Goal: Task Accomplishment & Management: Complete application form

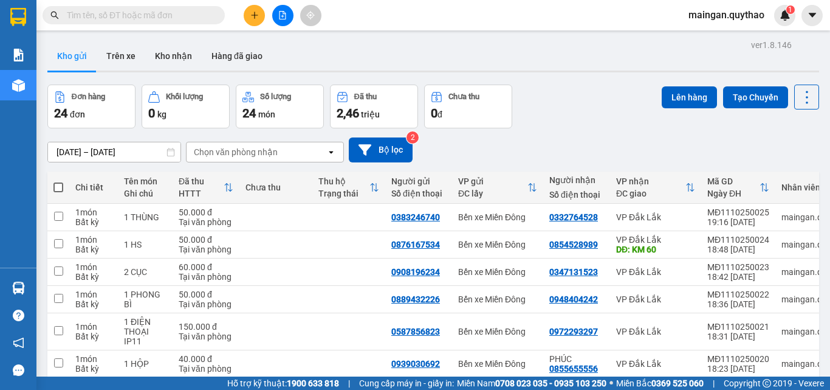
click at [257, 13] on icon "plus" at bounding box center [254, 15] width 9 height 9
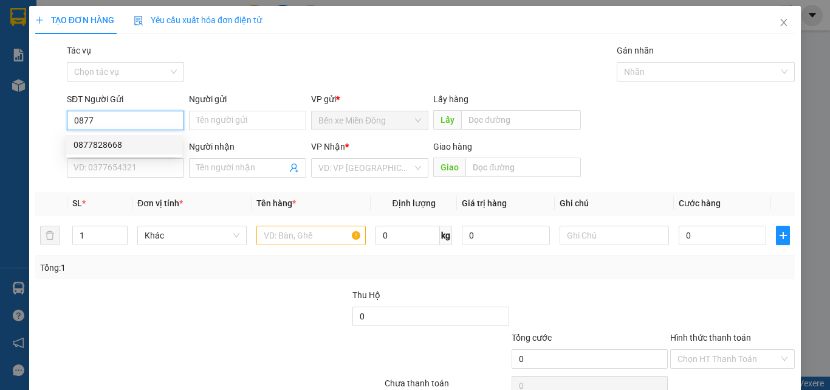
drag, startPoint x: 103, startPoint y: 142, endPoint x: 255, endPoint y: 215, distance: 168.8
click at [105, 142] on div "0877828668" at bounding box center [125, 144] width 102 height 13
type input "0877828668"
type input "0369608092"
type input "0877828668"
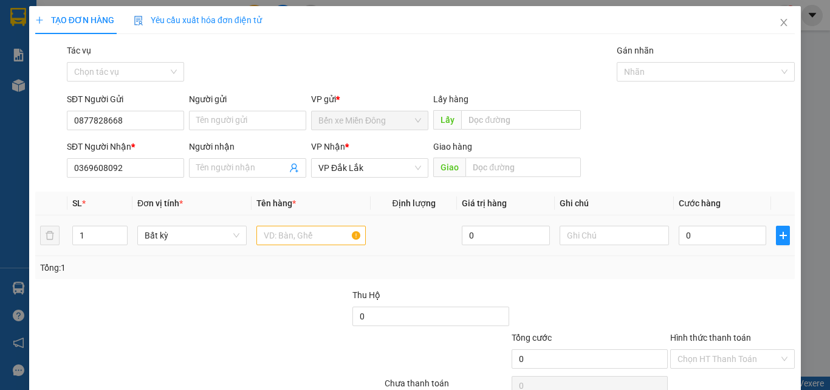
click at [287, 223] on div at bounding box center [311, 235] width 109 height 24
click at [284, 223] on div at bounding box center [311, 235] width 109 height 24
click at [283, 226] on input "text" at bounding box center [311, 235] width 109 height 19
type input "1 HỘP"
click at [725, 232] on input "0" at bounding box center [723, 235] width 88 height 19
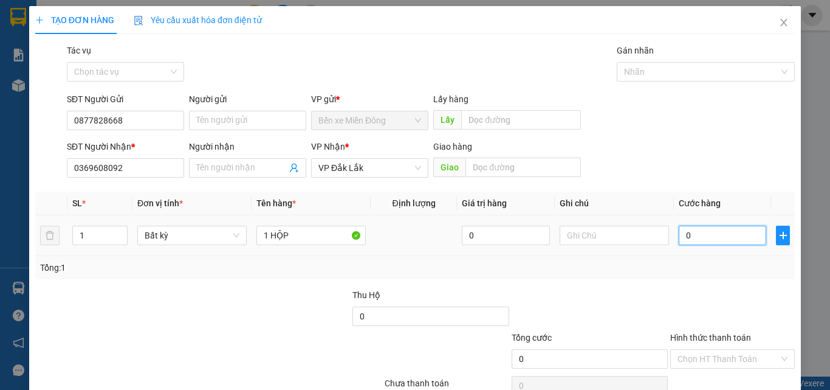
type input "3"
type input "30"
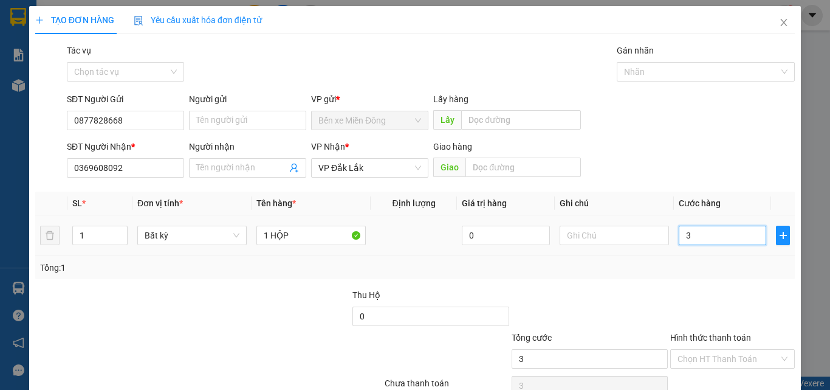
type input "30"
type input "30.000"
drag, startPoint x: 673, startPoint y: 346, endPoint x: 673, endPoint y: 374, distance: 27.4
click at [673, 349] on div "Hình thức thanh toán Chọn HT Thanh Toán" at bounding box center [732, 352] width 125 height 43
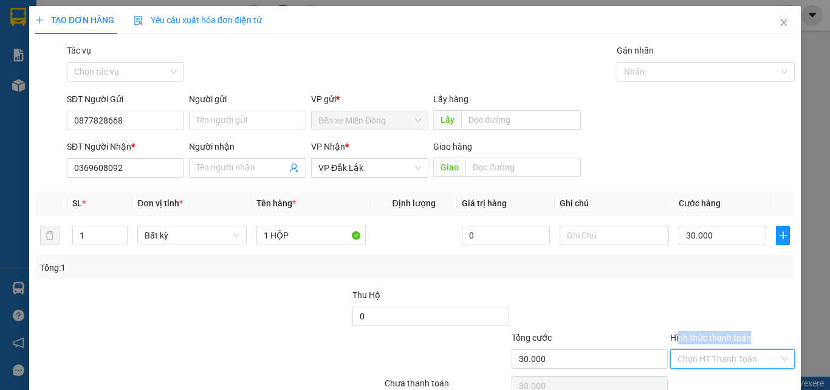
click at [684, 360] on input "Hình thức thanh toán" at bounding box center [729, 358] width 102 height 18
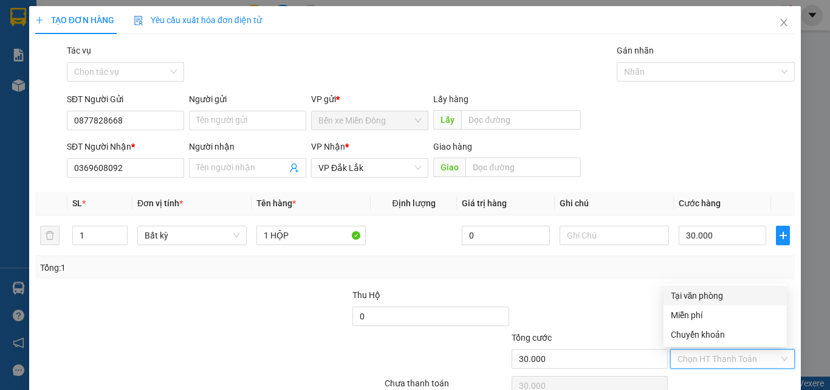
click at [686, 288] on div "Tại văn phòng" at bounding box center [725, 295] width 123 height 19
type input "0"
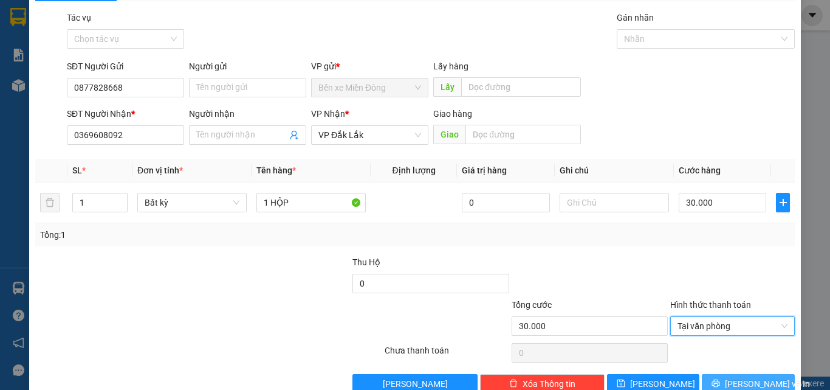
scroll to position [60, 0]
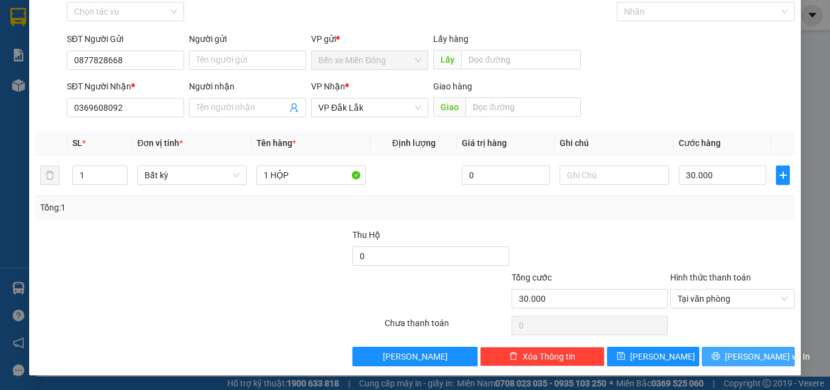
click at [702, 357] on button "[PERSON_NAME] và In" at bounding box center [748, 355] width 93 height 19
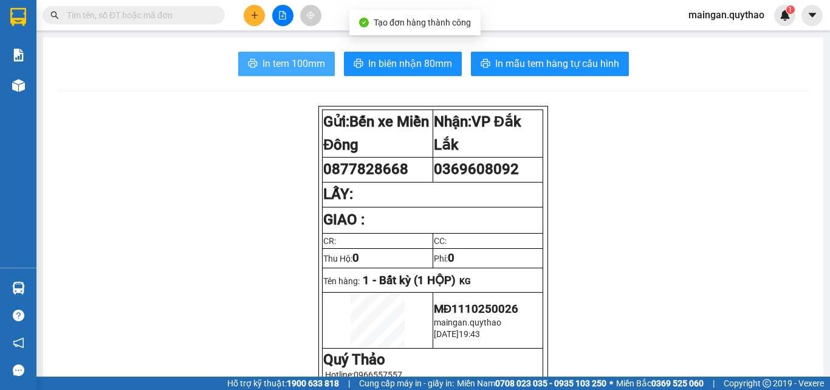
drag, startPoint x: 270, startPoint y: 58, endPoint x: 239, endPoint y: 65, distance: 32.4
click at [270, 58] on span "In tem 100mm" at bounding box center [294, 63] width 63 height 15
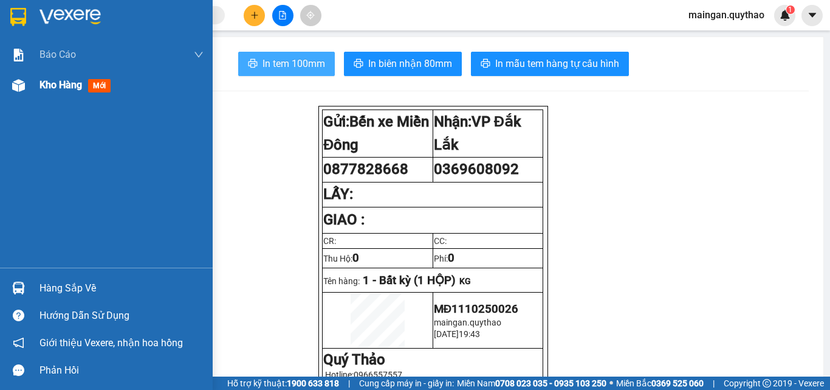
click at [52, 73] on div "Kho hàng mới" at bounding box center [122, 85] width 164 height 30
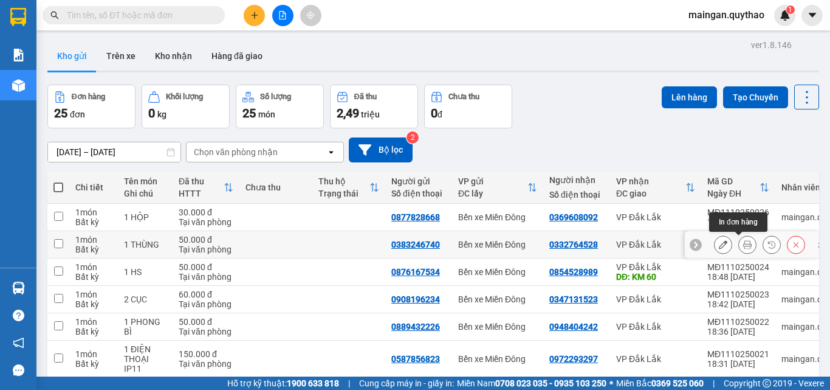
click at [740, 250] on button at bounding box center [747, 244] width 17 height 21
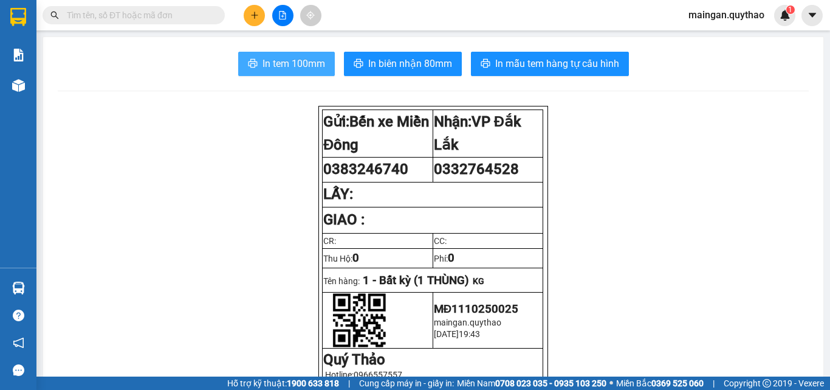
click at [263, 67] on span "In tem 100mm" at bounding box center [294, 63] width 63 height 15
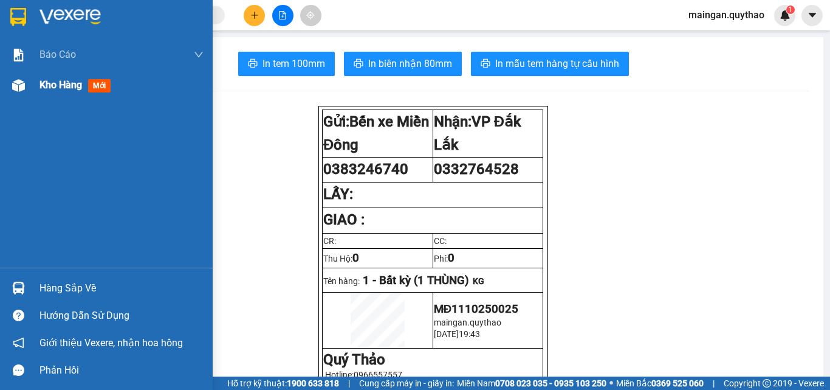
click at [68, 91] on div "Kho hàng mới" at bounding box center [78, 84] width 76 height 15
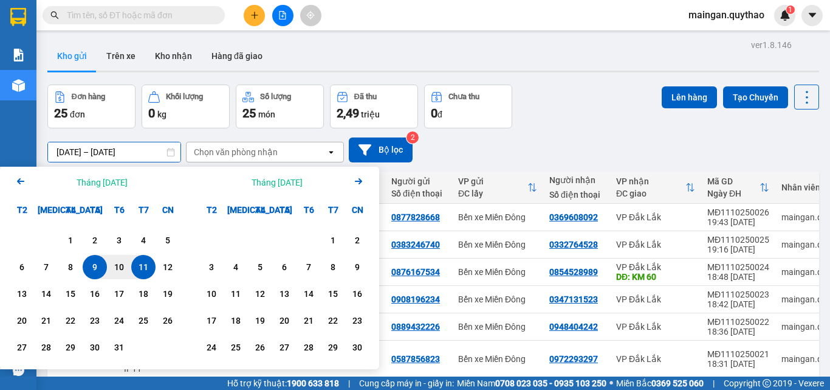
click at [142, 263] on div "11" at bounding box center [143, 267] width 17 height 15
type input "[DATE] – [DATE]"
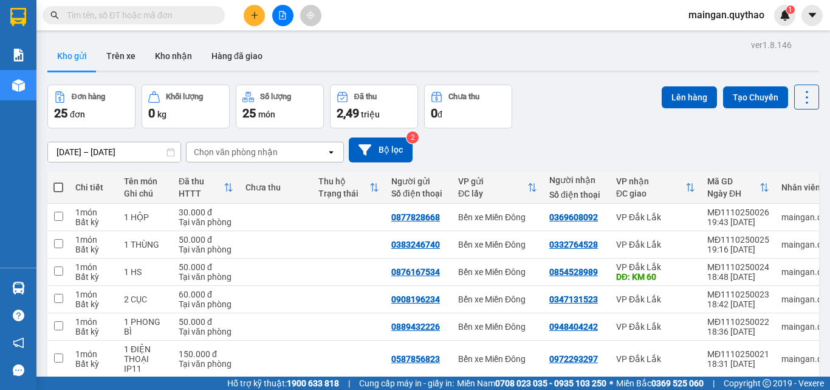
click at [57, 184] on span at bounding box center [58, 187] width 10 height 10
click at [58, 181] on input "checkbox" at bounding box center [58, 181] width 0 height 0
checkbox input "true"
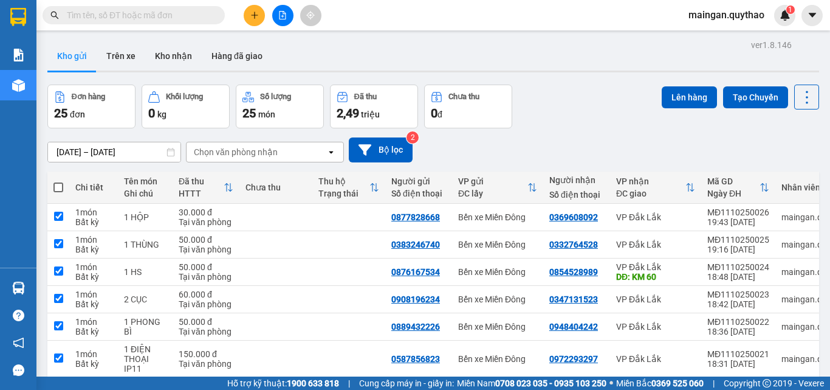
checkbox input "true"
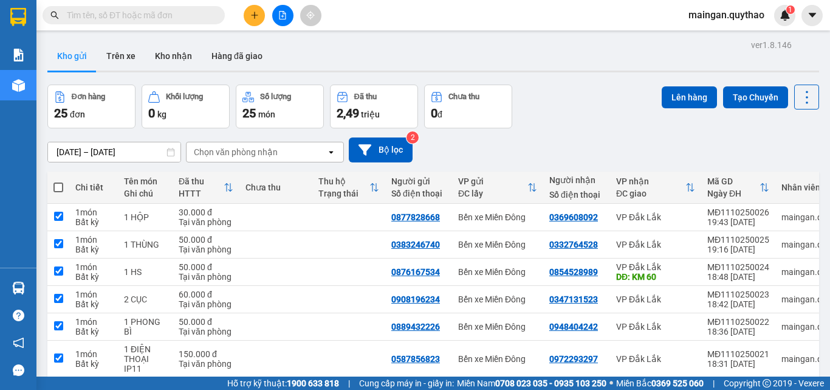
checkbox input "true"
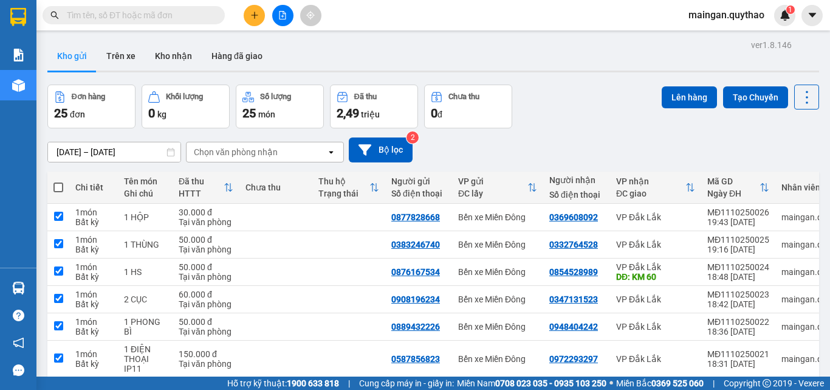
checkbox input "true"
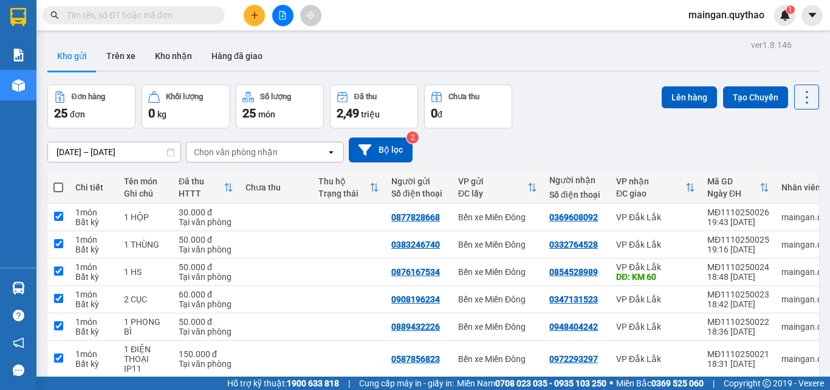
checkbox input "true"
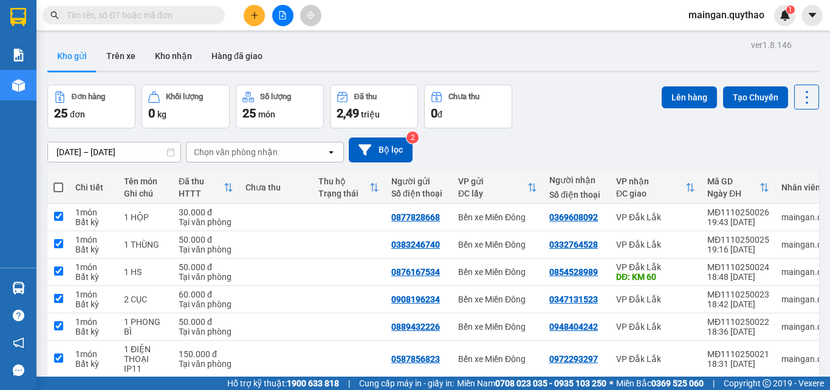
checkbox input "true"
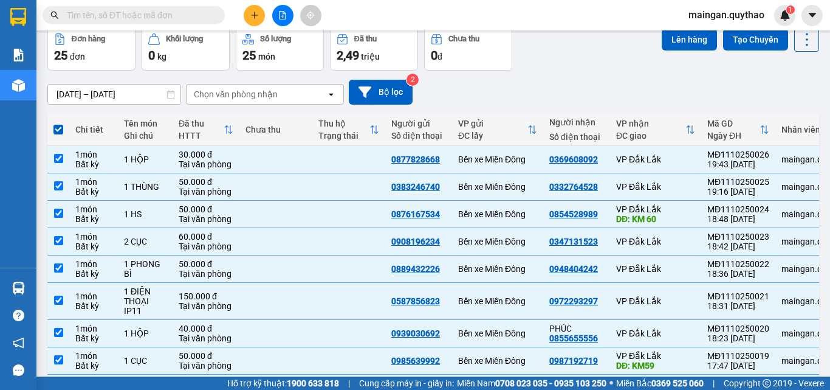
scroll to position [38, 0]
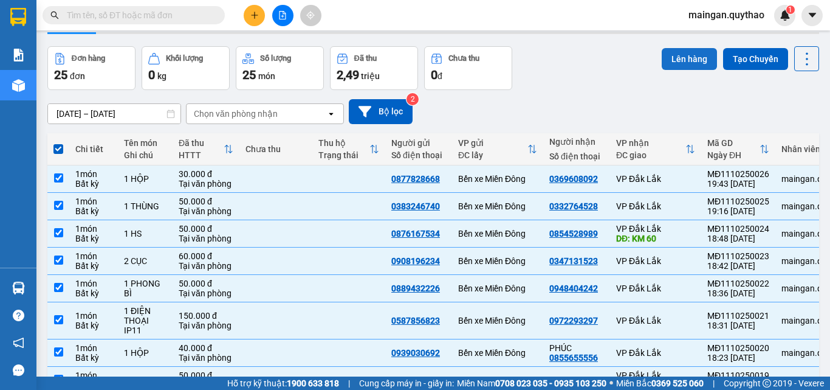
click at [673, 54] on button "Lên hàng" at bounding box center [689, 59] width 55 height 22
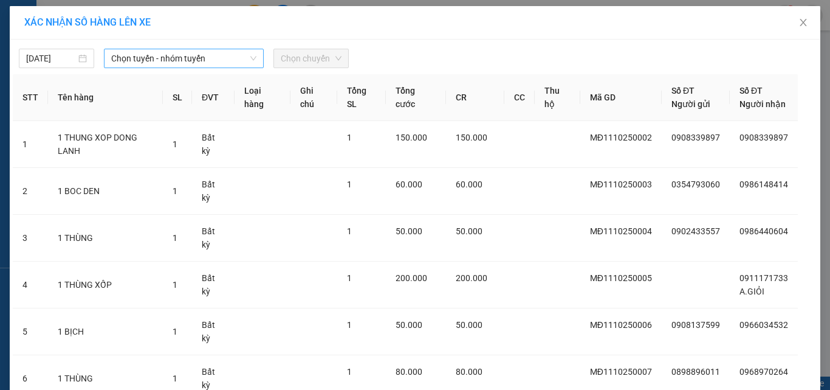
click at [138, 63] on span "Chọn tuyến - nhóm tuyến" at bounding box center [183, 58] width 145 height 18
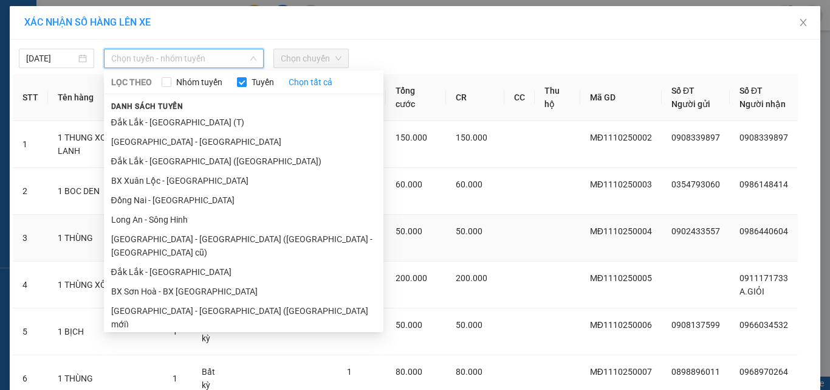
drag, startPoint x: 170, startPoint y: 302, endPoint x: 193, endPoint y: 246, distance: 60.5
click at [170, 303] on li "[GEOGRAPHIC_DATA] - [GEOGRAPHIC_DATA] ([GEOGRAPHIC_DATA] mới)" at bounding box center [244, 317] width 280 height 33
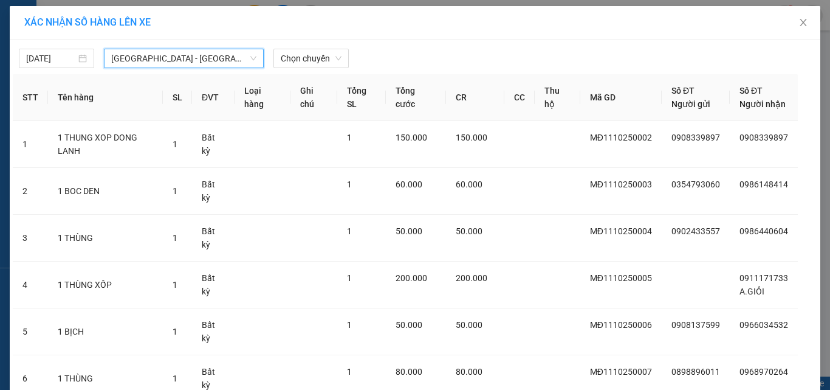
drag, startPoint x: 287, startPoint y: 77, endPoint x: 293, endPoint y: 69, distance: 10.5
click at [288, 77] on th "Loại hàng" at bounding box center [262, 97] width 55 height 47
drag, startPoint x: 303, startPoint y: 59, endPoint x: 307, endPoint y: 69, distance: 10.4
click at [304, 59] on span "Chọn chuyến" at bounding box center [311, 58] width 61 height 18
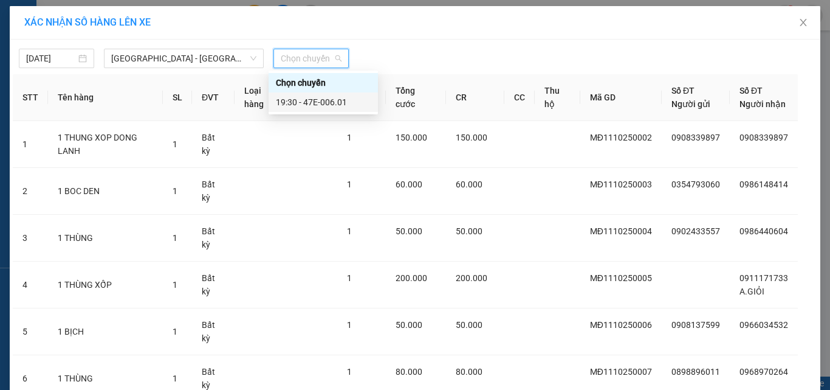
click at [313, 97] on div "19:30 - 47E-006.01" at bounding box center [323, 101] width 95 height 13
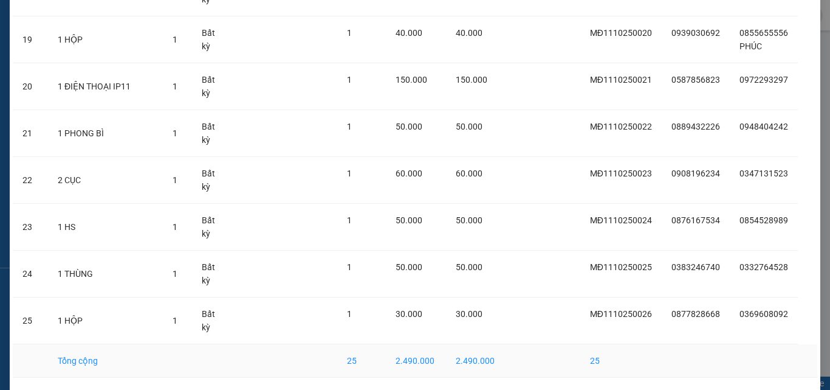
scroll to position [955, 0]
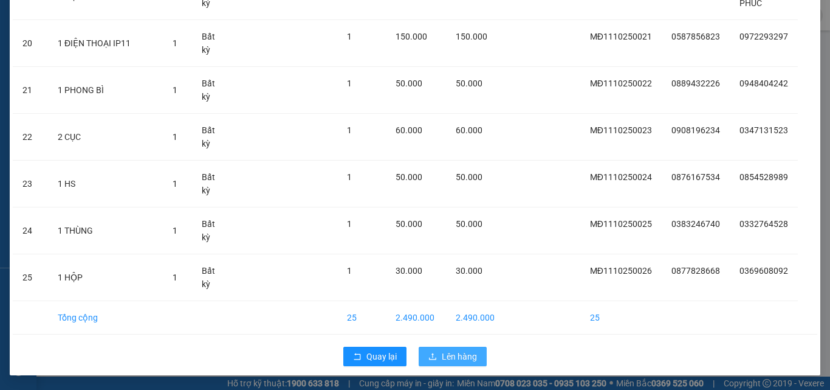
drag, startPoint x: 460, startPoint y: 345, endPoint x: 458, endPoint y: 353, distance: 8.1
click at [458, 353] on div "Quay lại Lên hàng" at bounding box center [415, 356] width 805 height 32
click at [456, 358] on span "Lên hàng" at bounding box center [459, 355] width 35 height 13
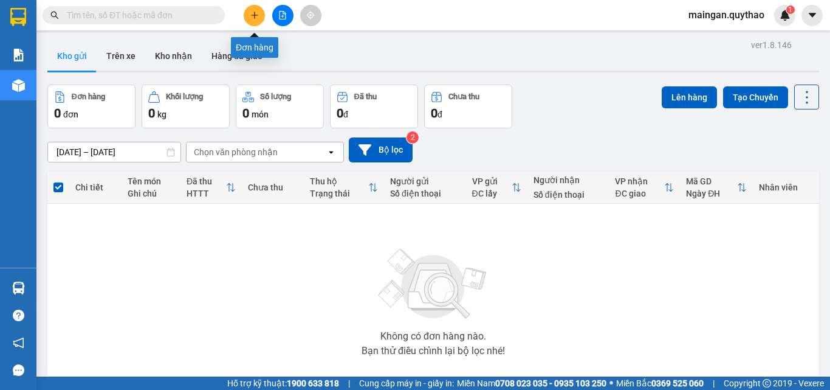
click at [254, 11] on icon "plus" at bounding box center [254, 15] width 9 height 9
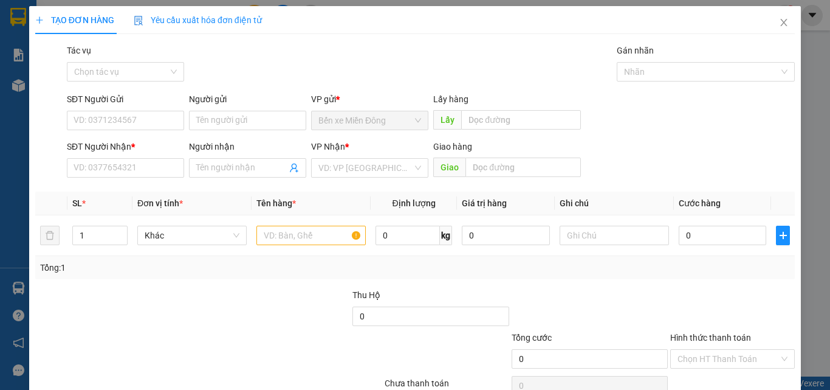
click at [172, 177] on div "SĐT Người Nhận * VD: 0377654321" at bounding box center [125, 161] width 117 height 43
click at [142, 171] on input "SĐT Người Nhận *" at bounding box center [125, 167] width 117 height 19
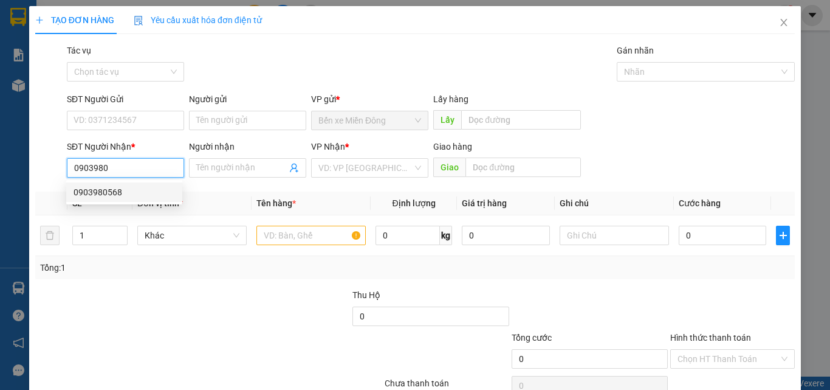
drag, startPoint x: 115, startPoint y: 194, endPoint x: 142, endPoint y: 136, distance: 63.9
click at [117, 193] on div "0903980568" at bounding box center [125, 191] width 102 height 13
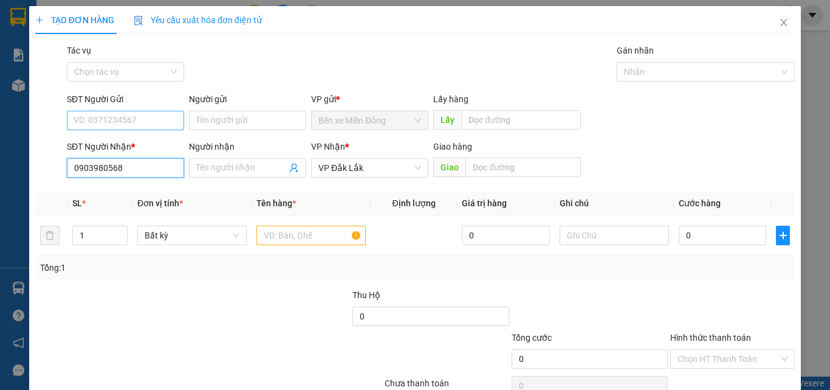
type input "0903980568"
click at [142, 121] on input "SĐT Người Gửi" at bounding box center [125, 120] width 117 height 19
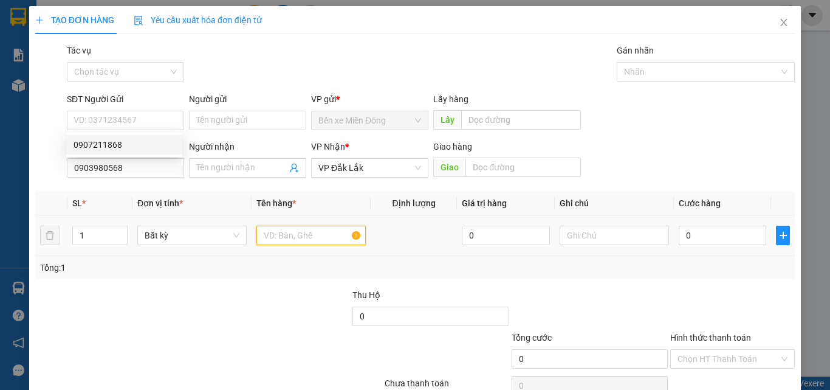
click at [288, 238] on input "text" at bounding box center [311, 235] width 109 height 19
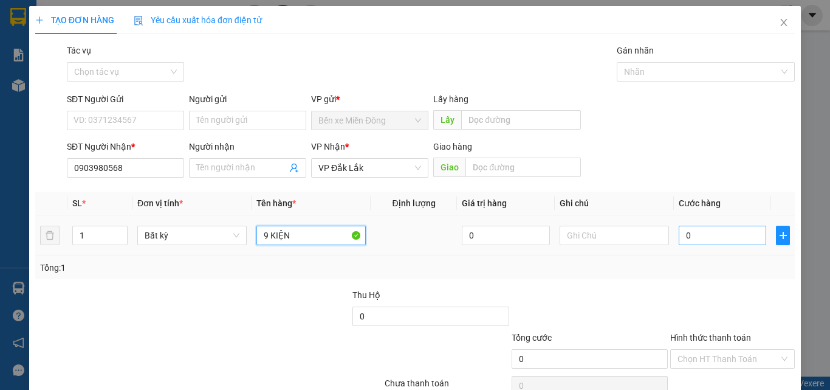
type input "9 KIỆN"
click at [721, 243] on input "0" at bounding box center [723, 235] width 88 height 19
type input "8"
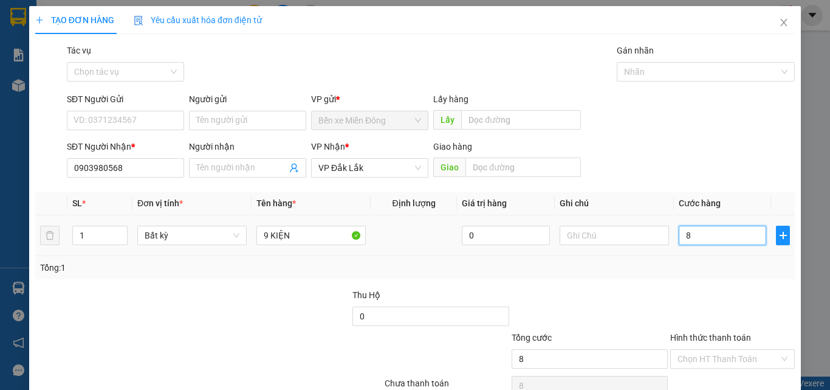
type input "85"
type input "850"
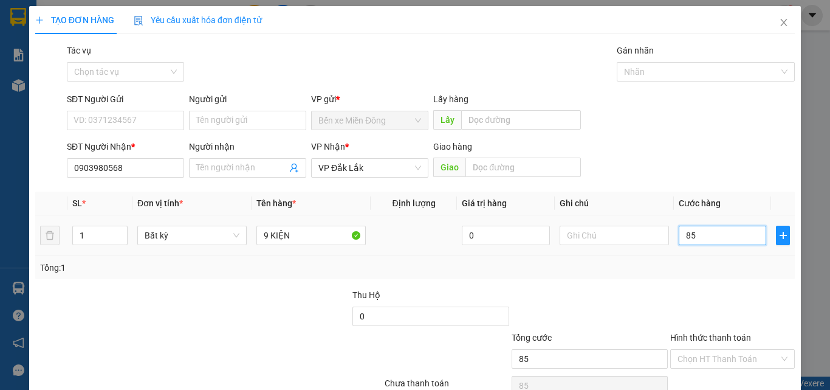
type input "850"
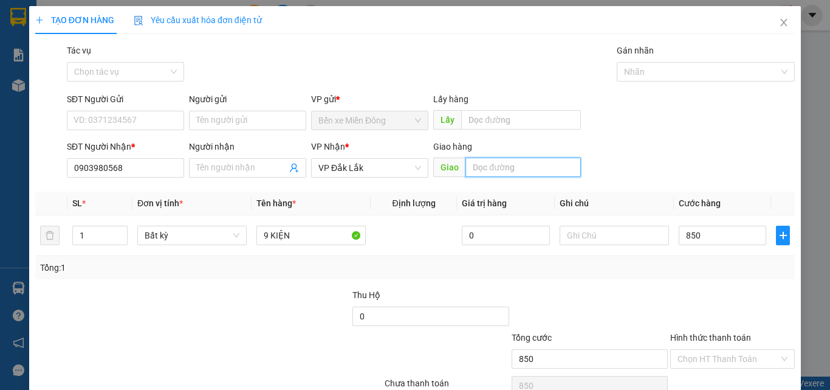
type input "850.000"
click at [508, 167] on input "text" at bounding box center [523, 166] width 115 height 19
type input "11 LÊ HÔNG PHONG"
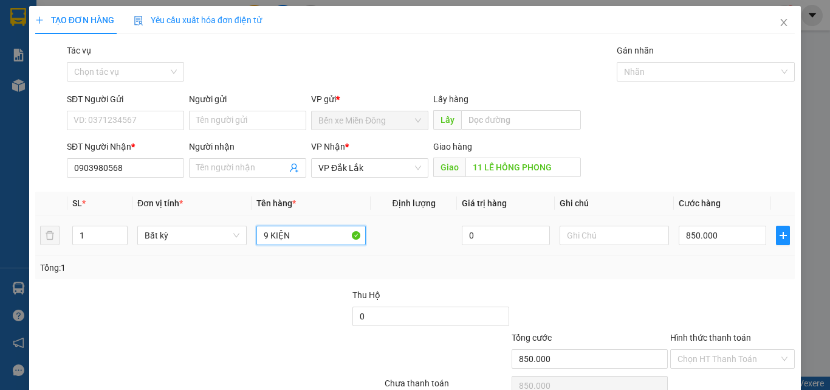
click at [326, 240] on input "9 KIỆN" at bounding box center [311, 235] width 109 height 19
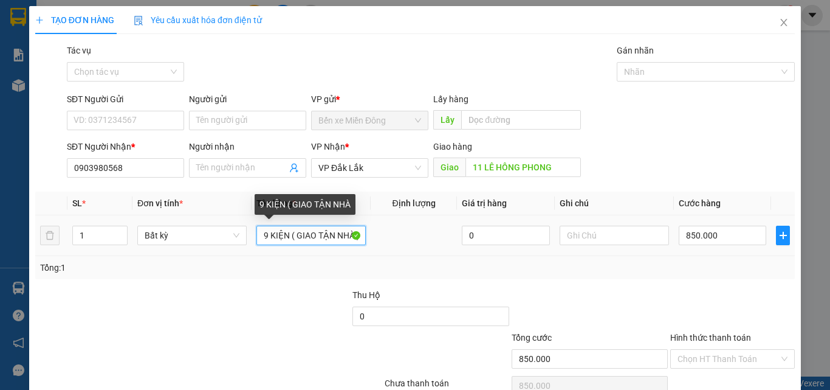
scroll to position [0, 2]
type input "9 KIỆN ( GIAO TẬN NHÀ )"
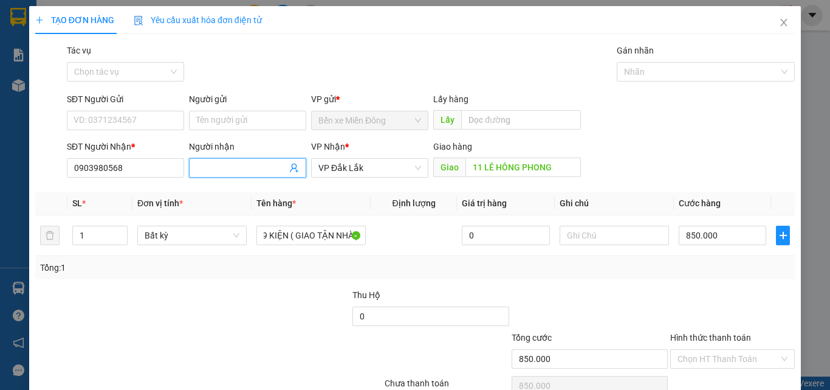
click at [215, 170] on input "Người nhận" at bounding box center [241, 167] width 91 height 13
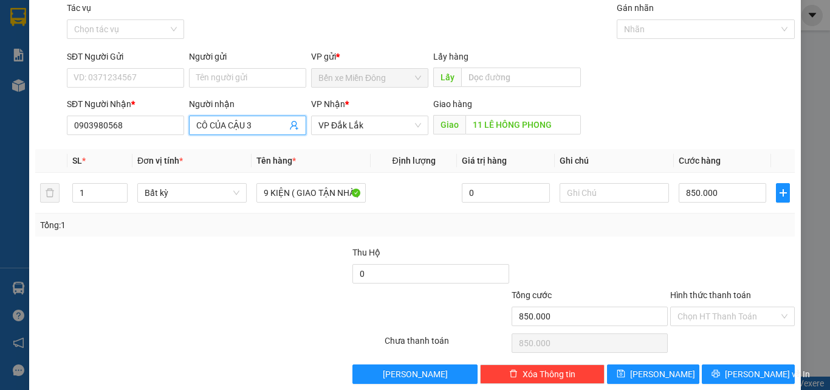
scroll to position [60, 0]
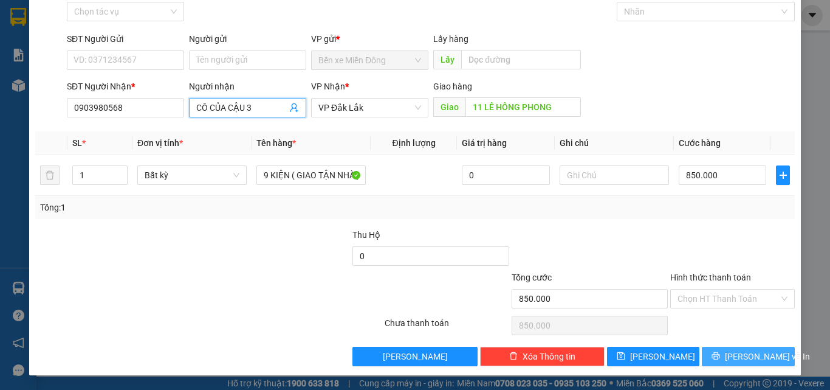
type input "CÔ CỦA CẬU 3"
click at [748, 353] on span "[PERSON_NAME] và In" at bounding box center [767, 355] width 85 height 13
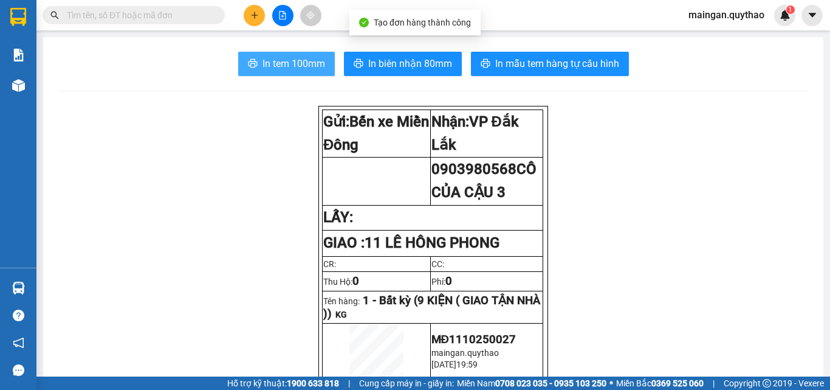
click at [279, 58] on span "In tem 100mm" at bounding box center [294, 63] width 63 height 15
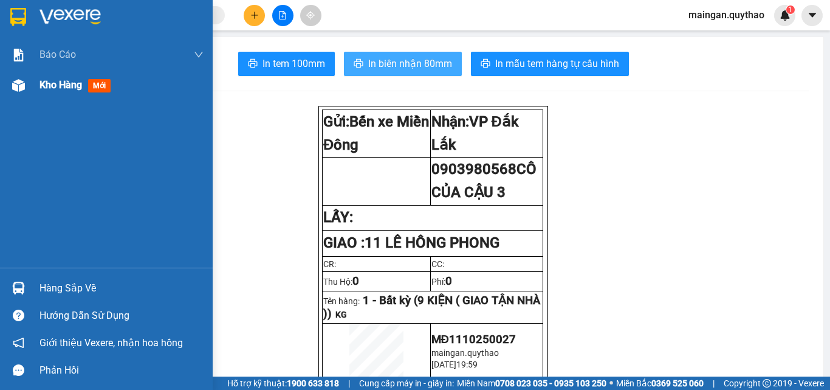
click at [63, 89] on span "Kho hàng" at bounding box center [61, 85] width 43 height 12
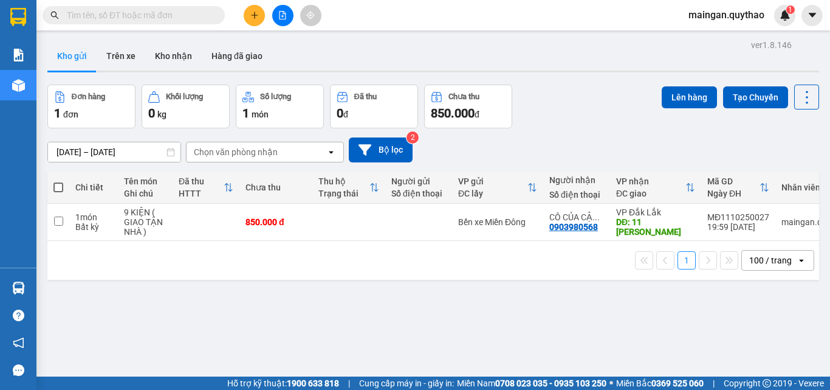
click at [61, 187] on span at bounding box center [58, 187] width 10 height 10
click at [58, 181] on input "checkbox" at bounding box center [58, 181] width 0 height 0
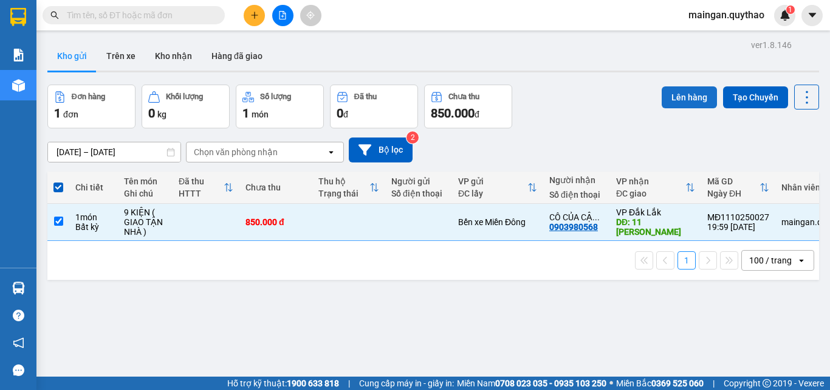
click at [669, 99] on button "Lên hàng" at bounding box center [689, 97] width 55 height 22
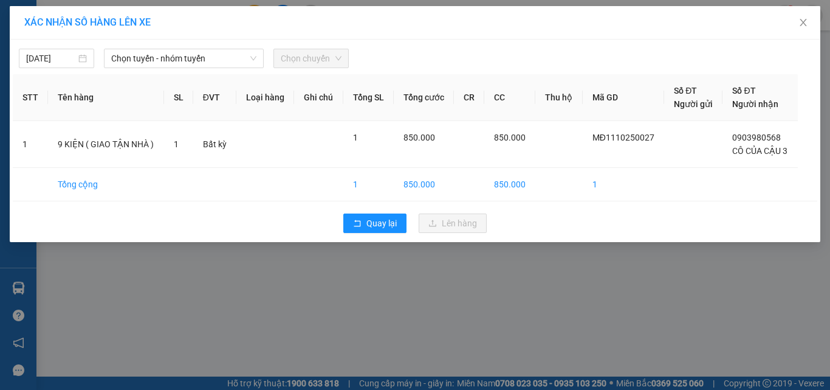
drag, startPoint x: 218, startPoint y: 61, endPoint x: 218, endPoint y: 69, distance: 7.9
click at [218, 64] on span "Chọn tuyến - nhóm tuyến" at bounding box center [183, 58] width 145 height 18
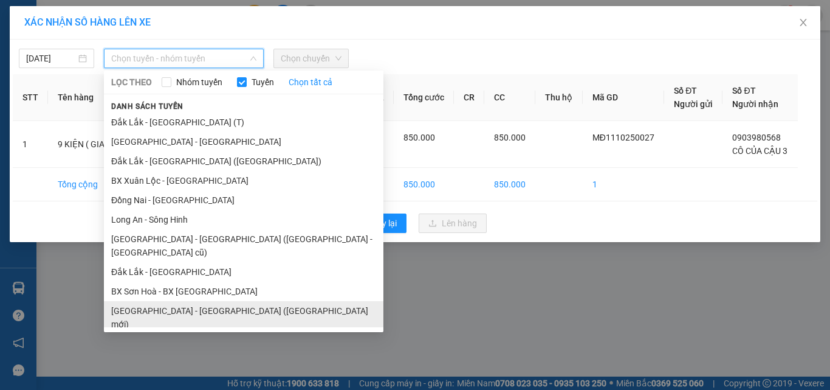
click at [203, 301] on li "[GEOGRAPHIC_DATA] - [GEOGRAPHIC_DATA] ([GEOGRAPHIC_DATA] mới)" at bounding box center [244, 317] width 280 height 33
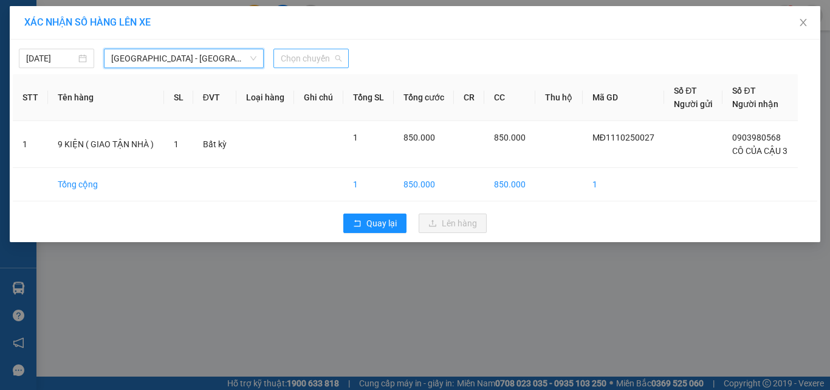
click at [308, 62] on span "Chọn chuyến" at bounding box center [311, 58] width 61 height 18
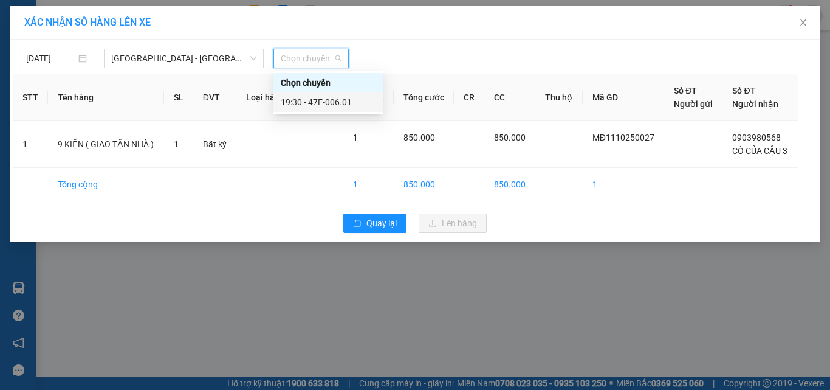
click at [315, 102] on div "19:30 - 47E-006.01" at bounding box center [328, 101] width 95 height 13
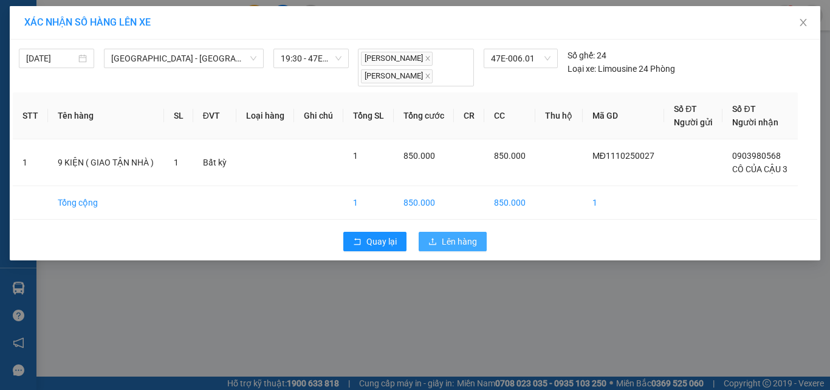
click at [449, 238] on span "Lên hàng" at bounding box center [459, 241] width 35 height 13
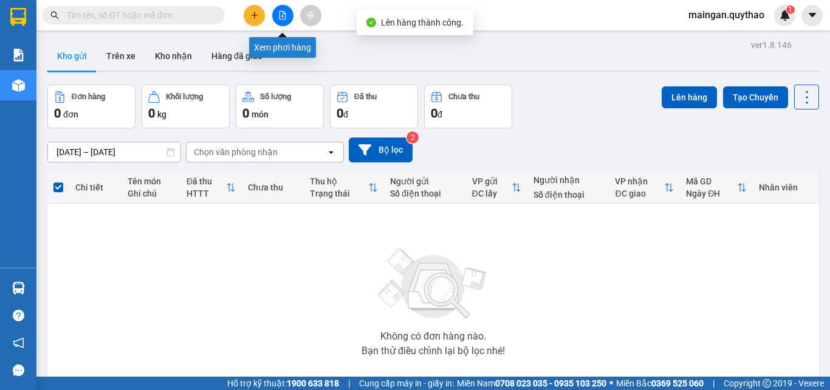
drag, startPoint x: 288, startPoint y: 13, endPoint x: 273, endPoint y: 27, distance: 20.2
click at [287, 13] on button at bounding box center [282, 15] width 21 height 21
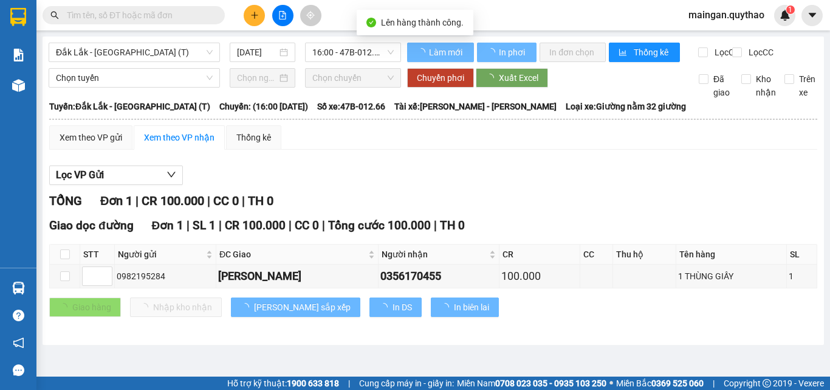
click at [193, 58] on span "Đắk Lắk - [GEOGRAPHIC_DATA] (T)" at bounding box center [134, 52] width 157 height 18
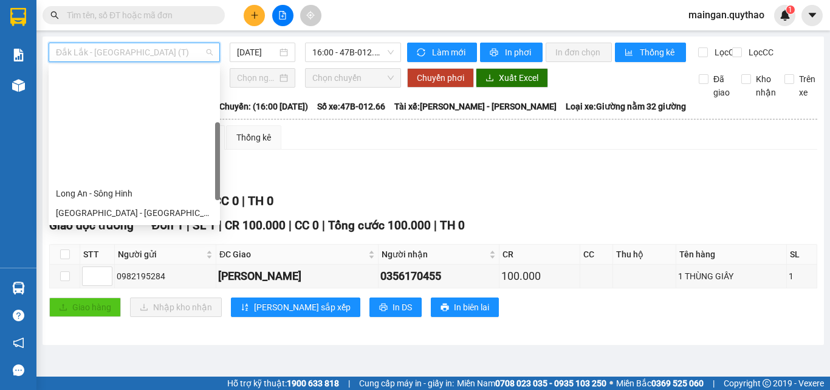
click at [131, 264] on div "[GEOGRAPHIC_DATA] - [GEOGRAPHIC_DATA] ([GEOGRAPHIC_DATA] mới)" at bounding box center [134, 270] width 157 height 13
type input "[DATE]"
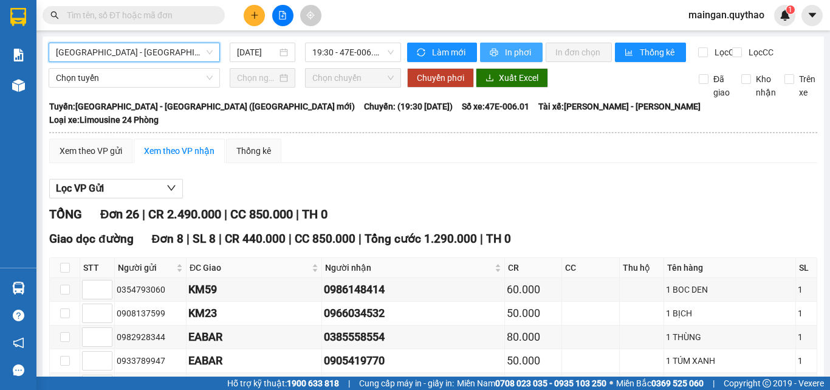
click at [510, 52] on span "In phơi" at bounding box center [519, 52] width 28 height 13
click at [516, 51] on span "In phơi" at bounding box center [519, 52] width 28 height 13
